Goal: Go to known website: Access a specific website the user already knows

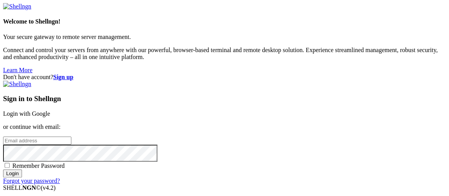
click at [245, 81] on div "Sign in to Shellngn Login with Google or continue with email: Remember Password…" at bounding box center [224, 133] width 443 height 104
click at [50, 110] on link "Login with Google" at bounding box center [26, 113] width 47 height 7
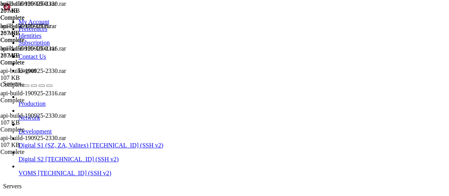
scroll to position [32440, 0]
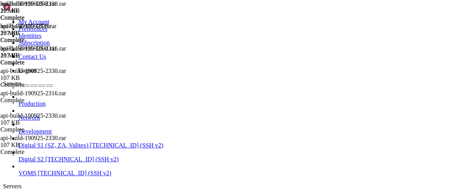
drag, startPoint x: 48, startPoint y: 426, endPoint x: 286, endPoint y: 455, distance: 239.9
